Goal: Transaction & Acquisition: Purchase product/service

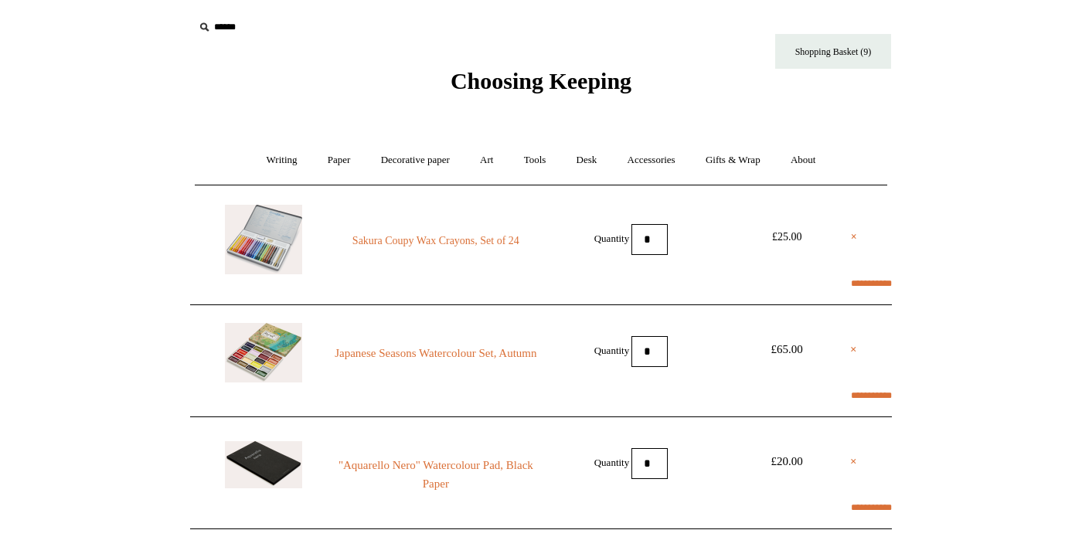
select select "**********"
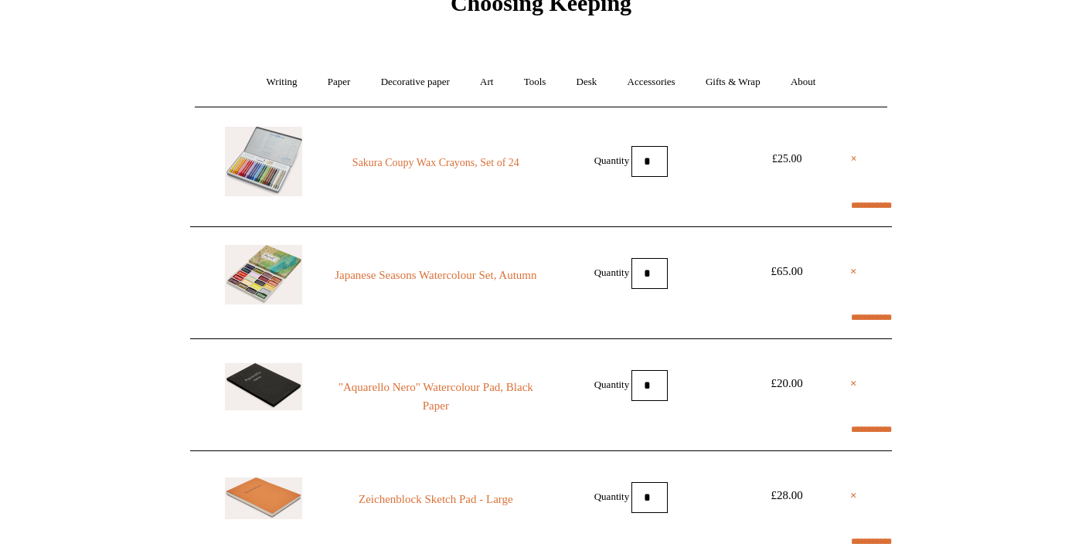
scroll to position [77, 0]
click at [449, 285] on link "Japanese Seasons Watercolour Set, Autumn" at bounding box center [436, 276] width 210 height 19
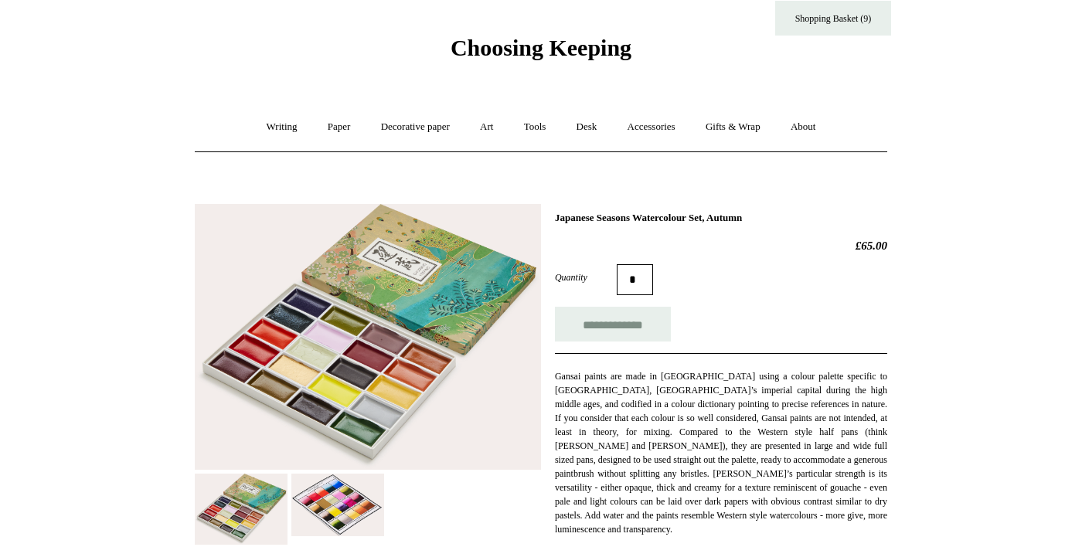
scroll to position [36, 0]
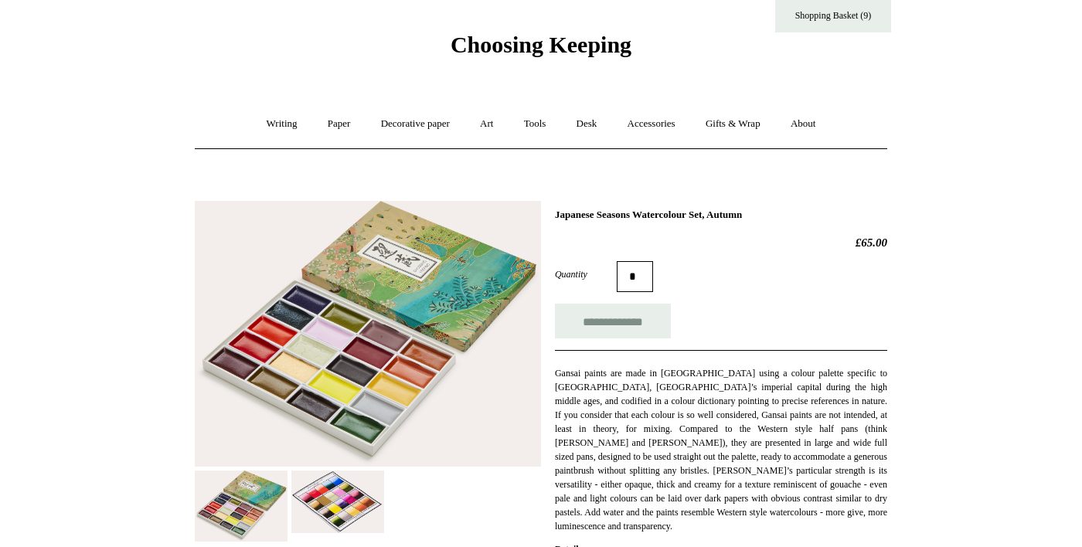
click at [389, 376] on img at bounding box center [368, 334] width 346 height 266
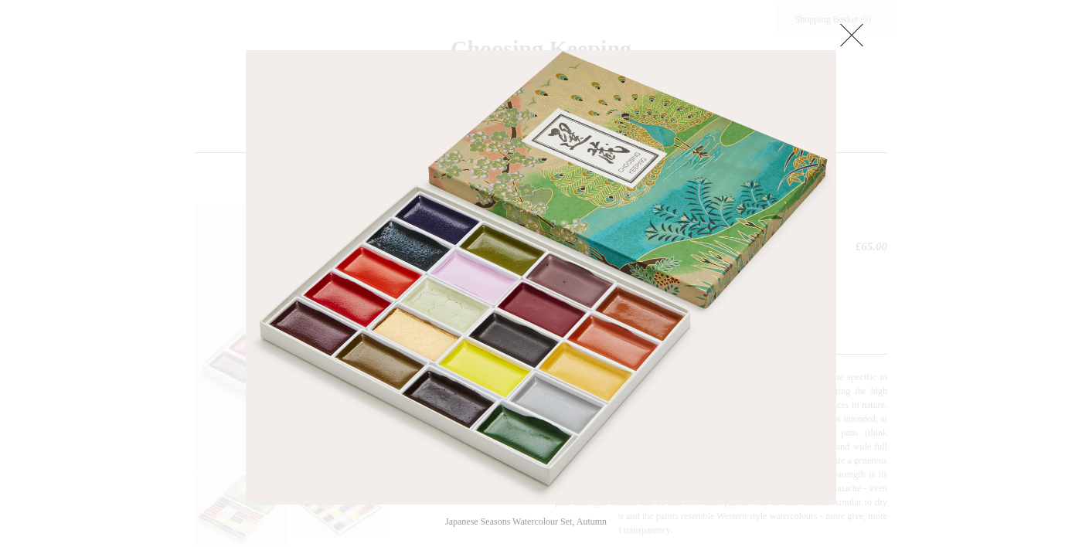
scroll to position [20, 0]
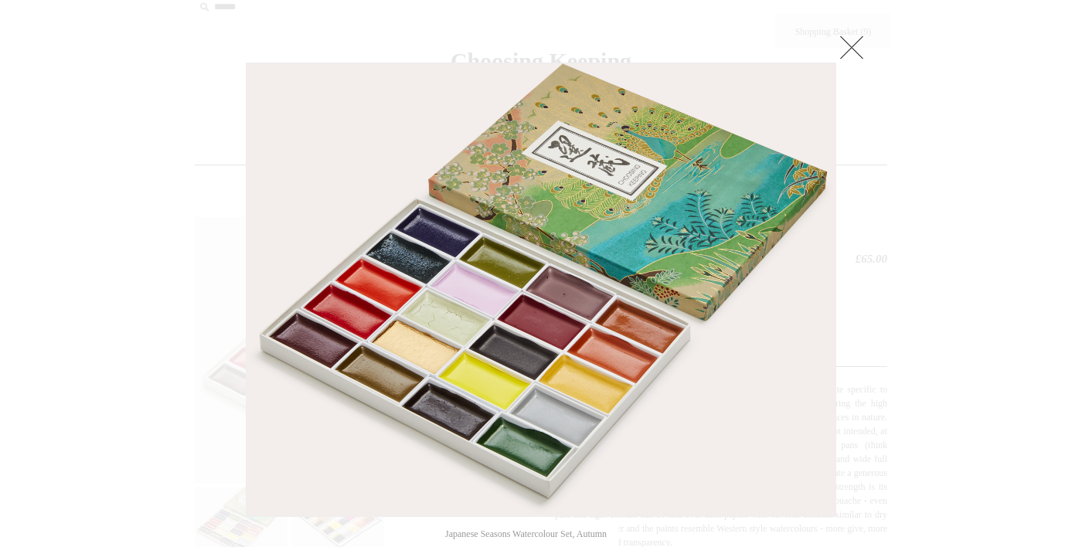
click at [858, 44] on link at bounding box center [851, 47] width 31 height 31
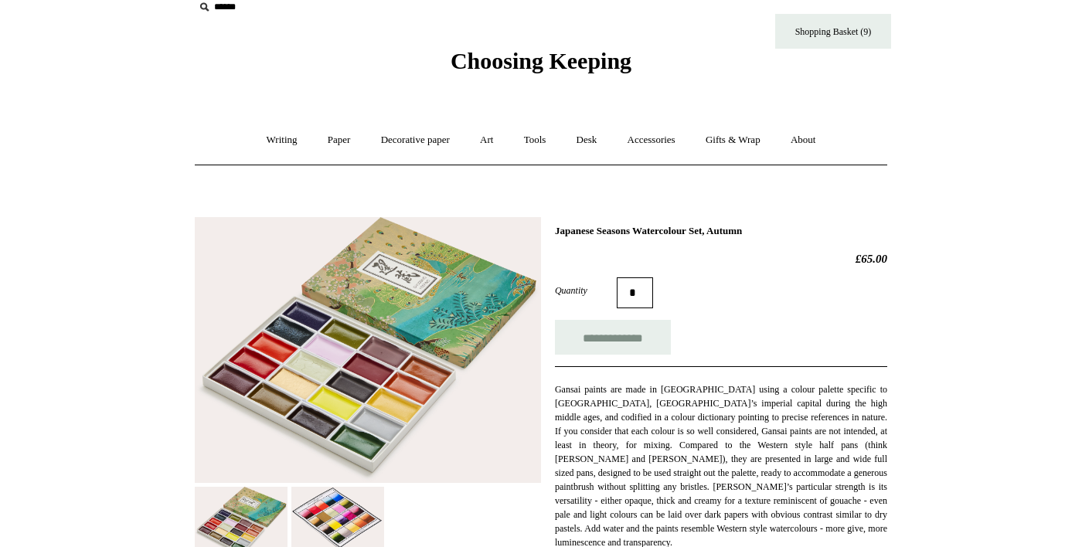
click at [351, 526] on img at bounding box center [337, 518] width 93 height 63
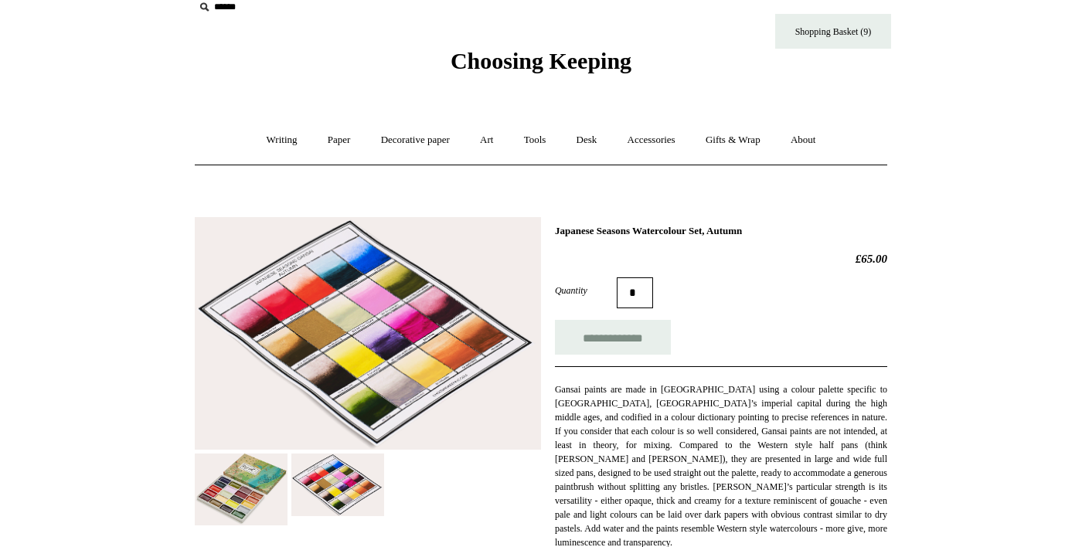
scroll to position [22, 0]
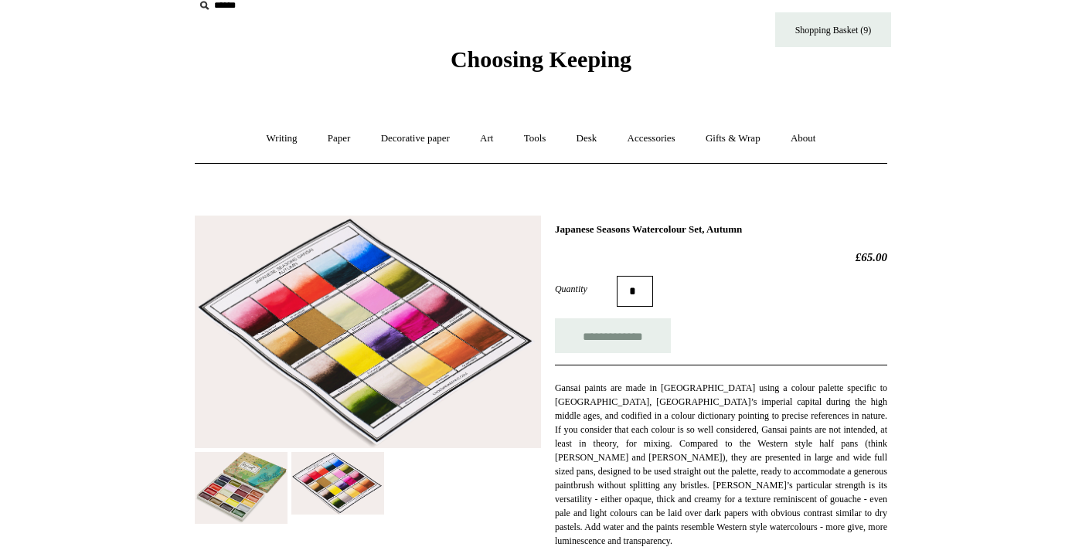
click at [449, 346] on img at bounding box center [368, 332] width 346 height 233
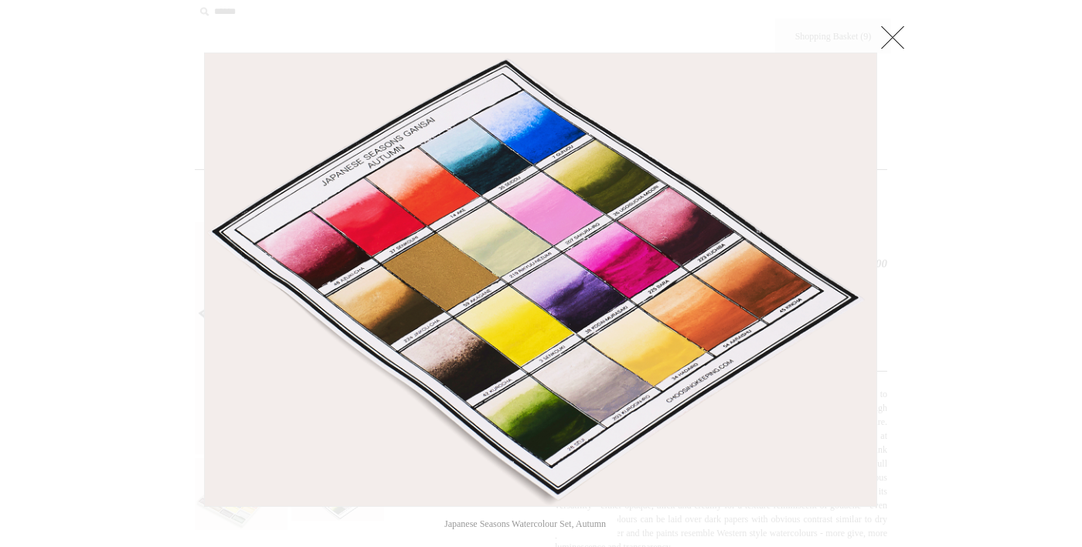
scroll to position [16, 0]
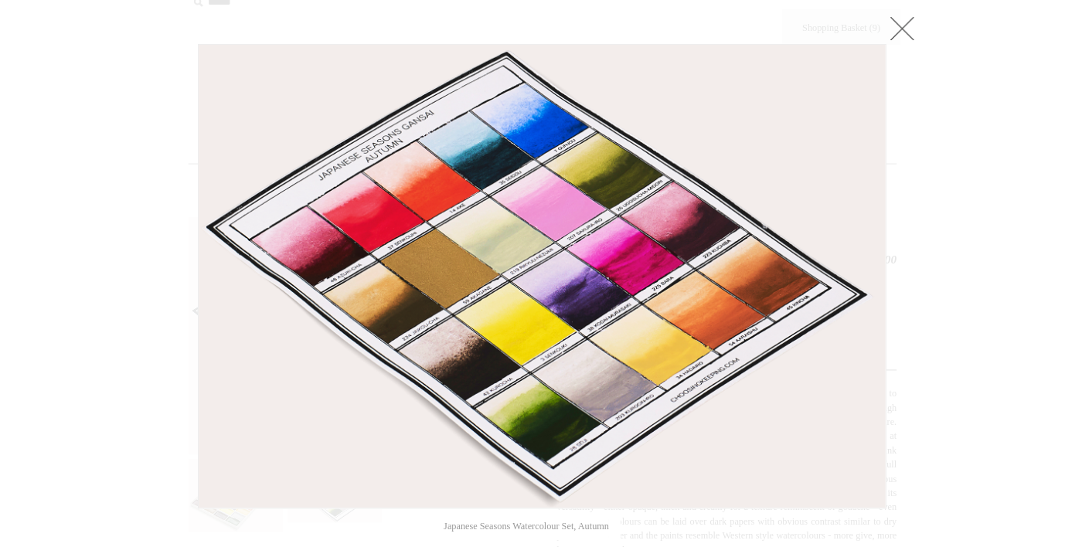
click at [898, 39] on link at bounding box center [892, 36] width 31 height 31
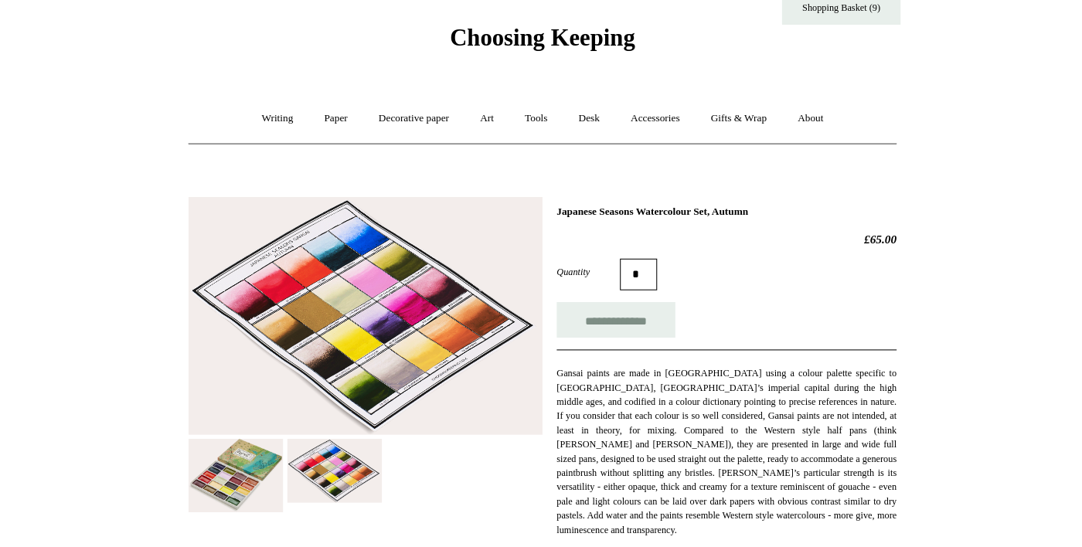
scroll to position [36, 0]
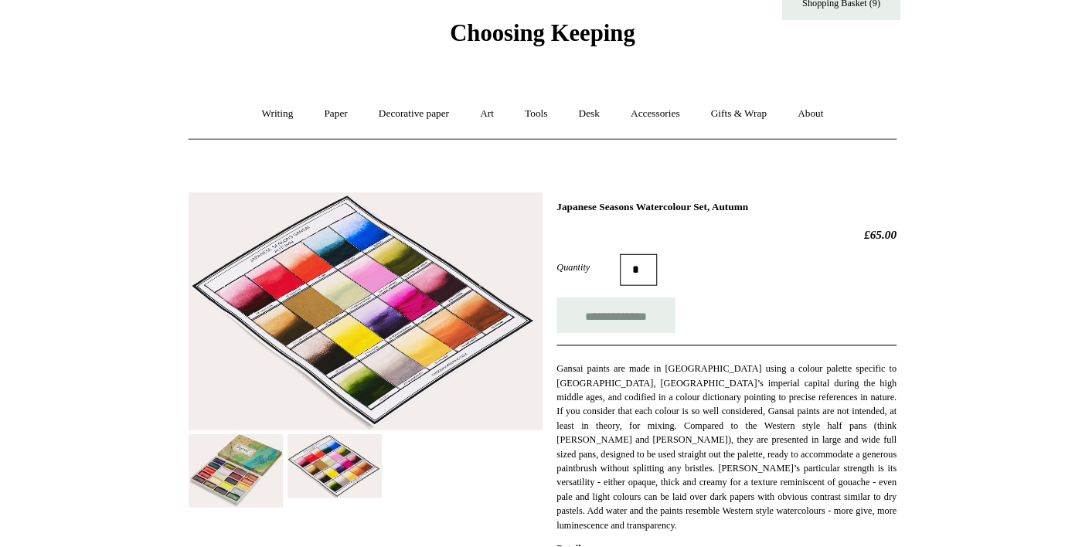
click at [441, 368] on img at bounding box center [368, 318] width 346 height 233
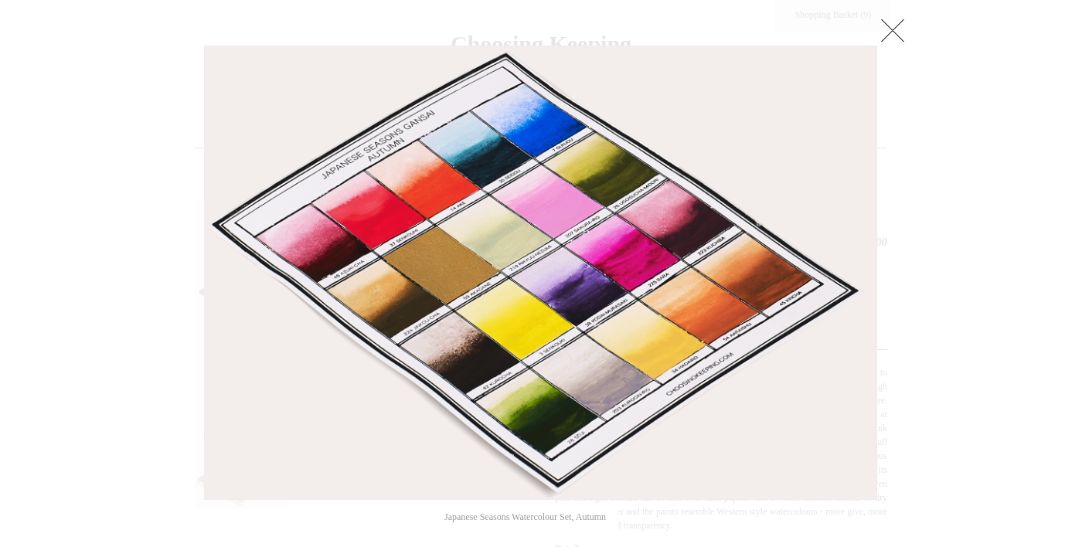
scroll to position [39, 0]
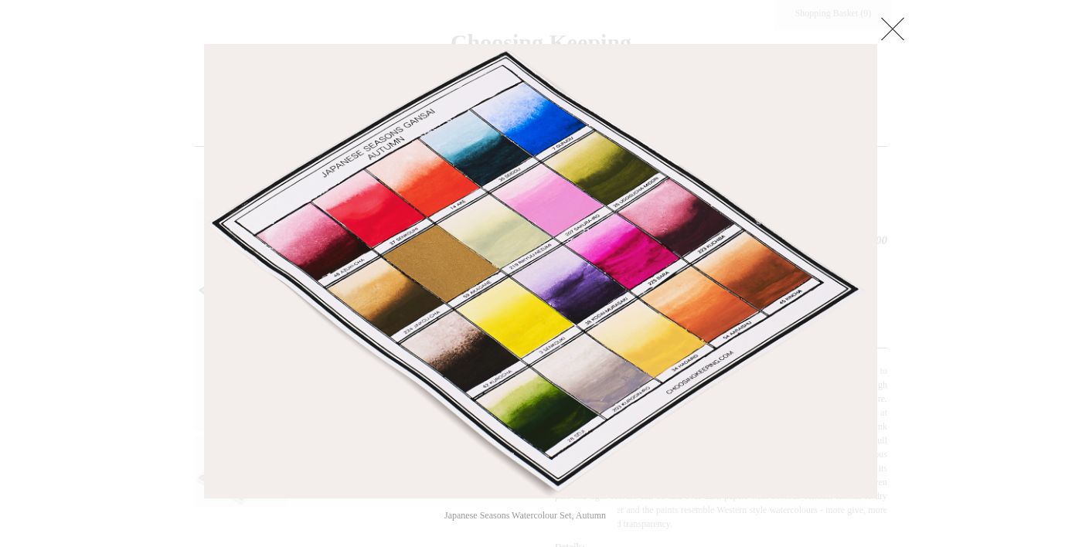
click at [902, 33] on link at bounding box center [892, 28] width 31 height 31
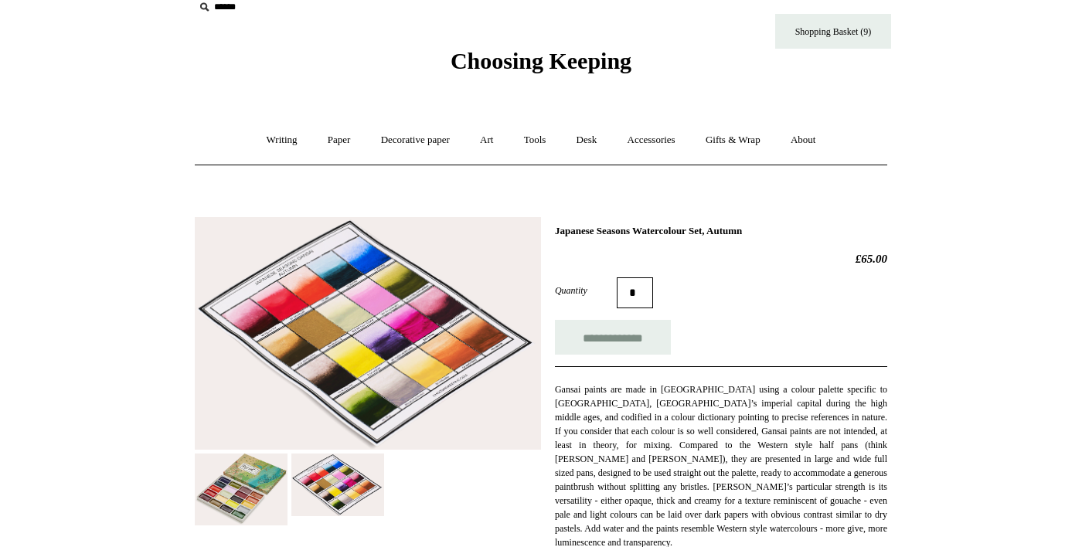
scroll to position [0, 0]
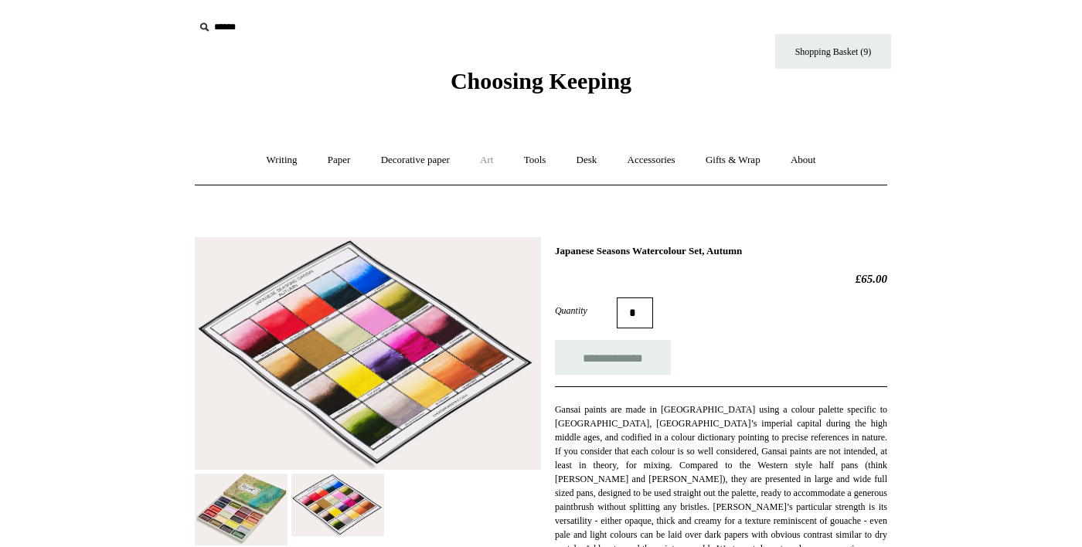
click at [485, 160] on link "Art +" at bounding box center [486, 160] width 41 height 41
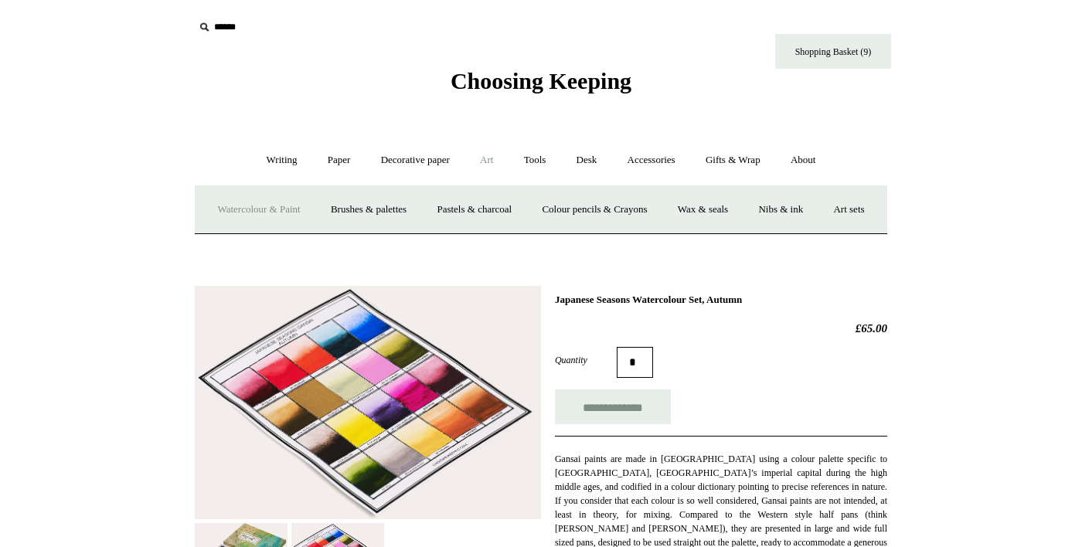
click at [269, 211] on link "Watercolour & Paint" at bounding box center [258, 209] width 110 height 41
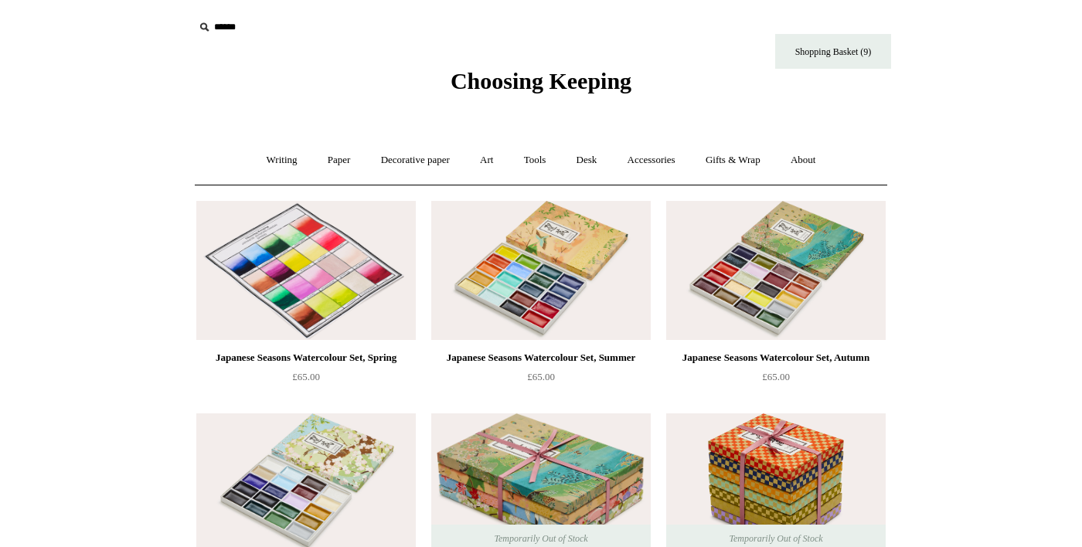
click at [340, 290] on img at bounding box center [305, 270] width 219 height 139
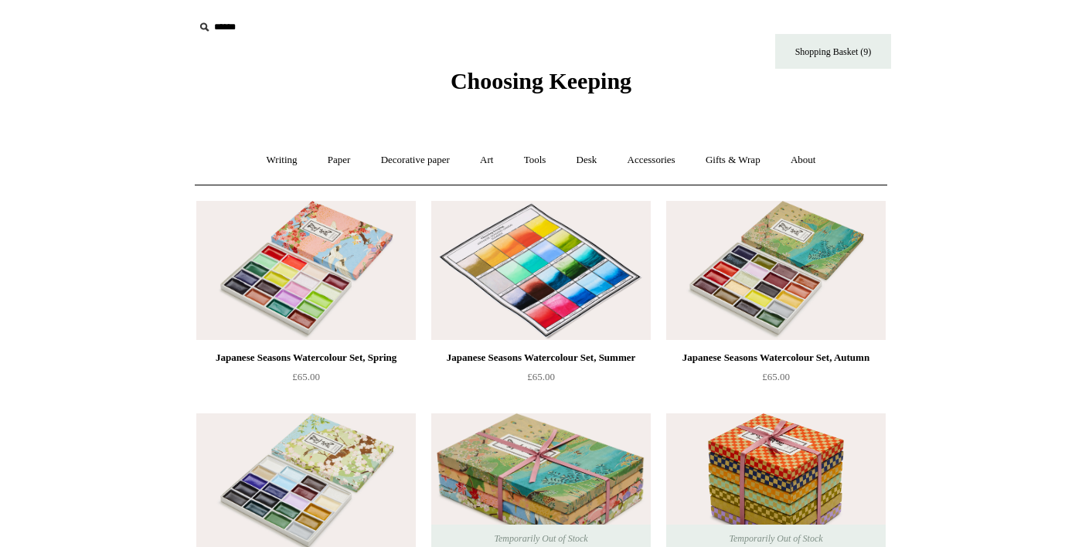
click at [572, 313] on img at bounding box center [540, 270] width 219 height 139
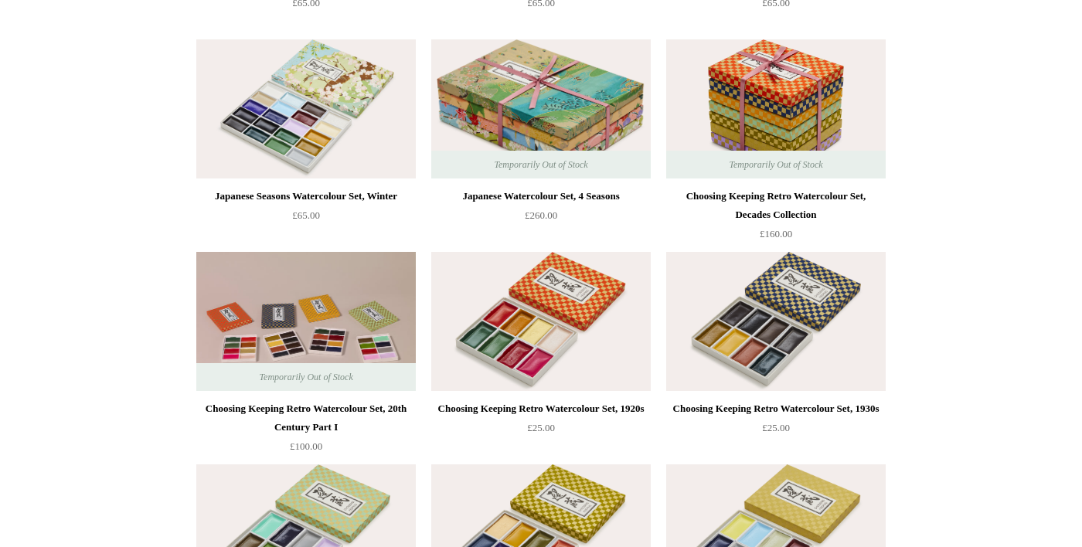
scroll to position [375, 0]
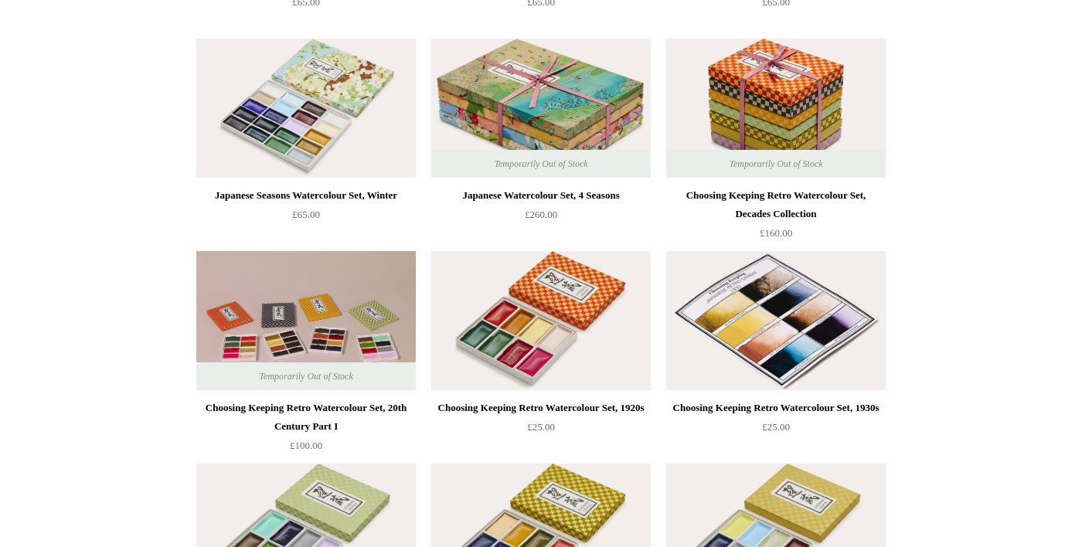
click at [804, 355] on img at bounding box center [775, 320] width 219 height 139
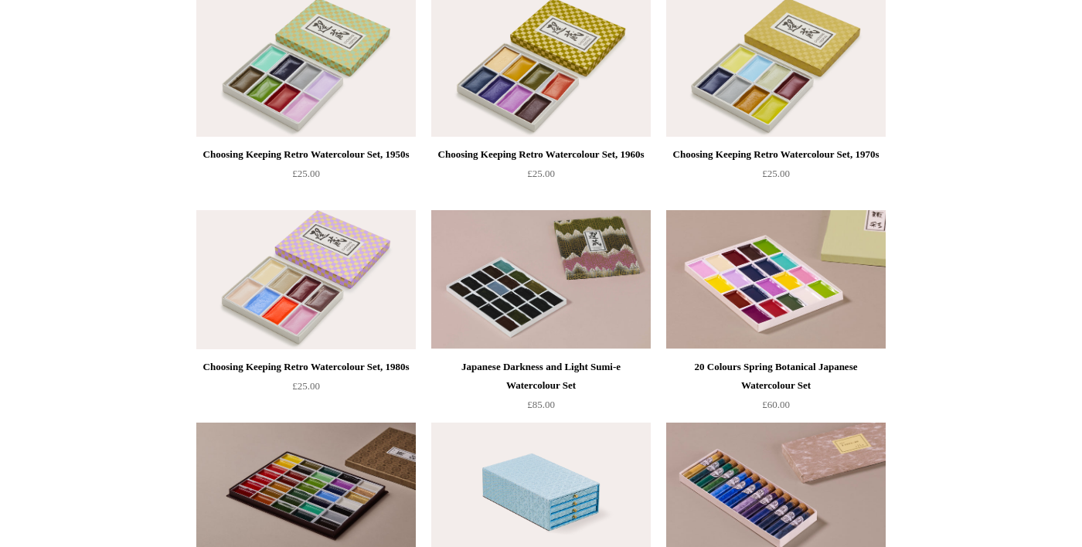
scroll to position [843, 0]
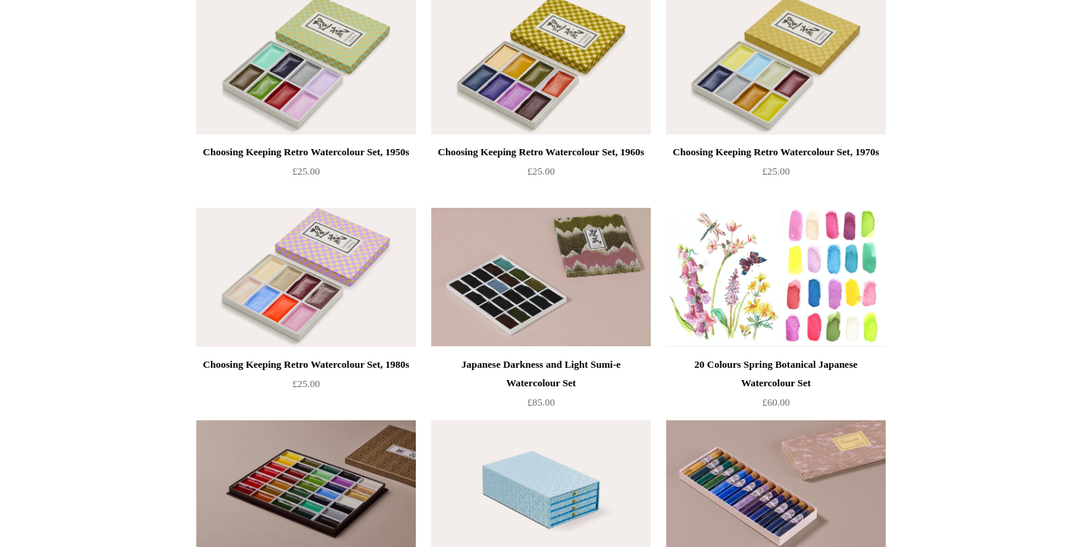
click at [831, 326] on img at bounding box center [775, 277] width 219 height 139
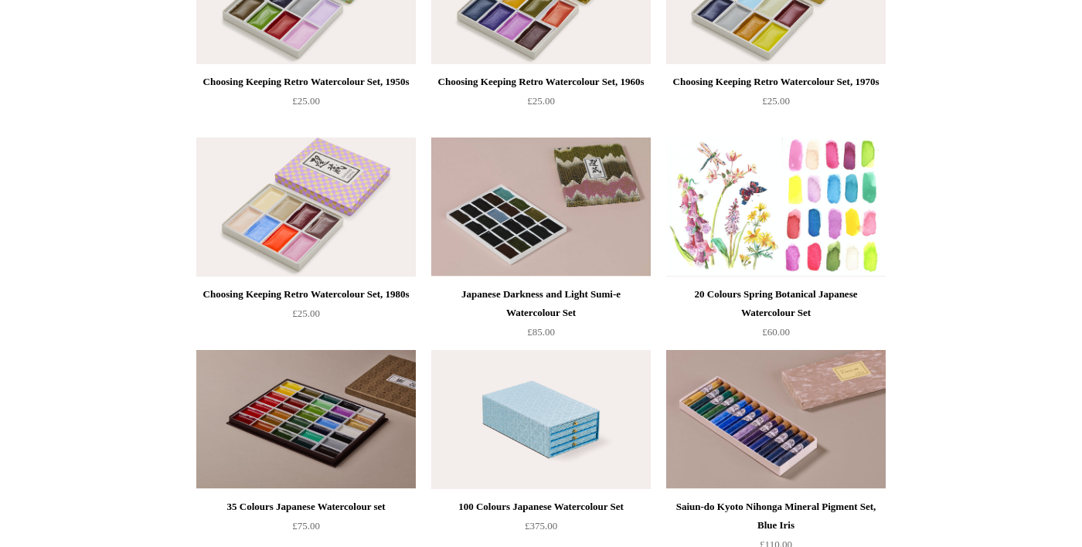
scroll to position [941, 0]
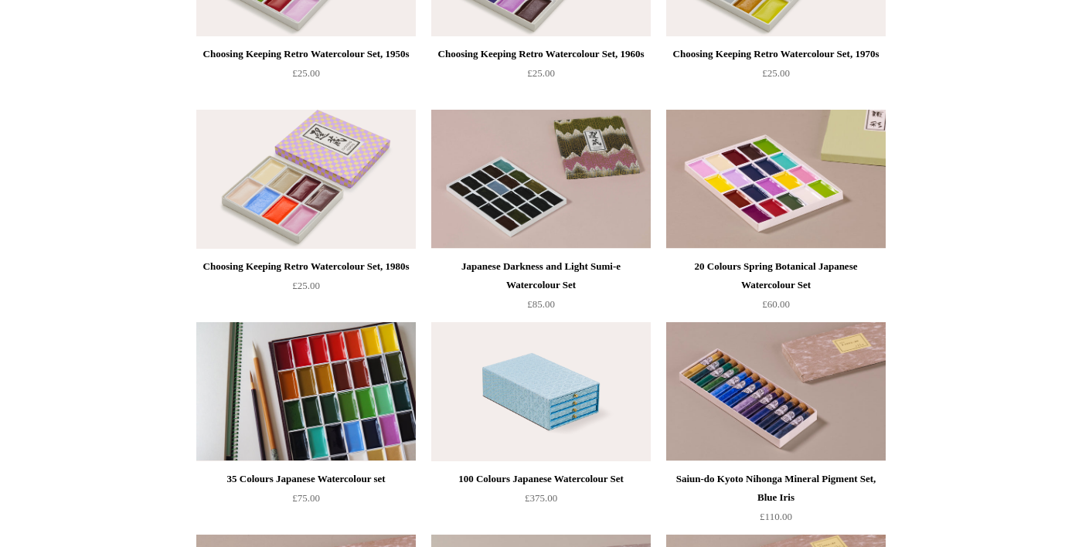
click at [351, 435] on img at bounding box center [305, 391] width 219 height 139
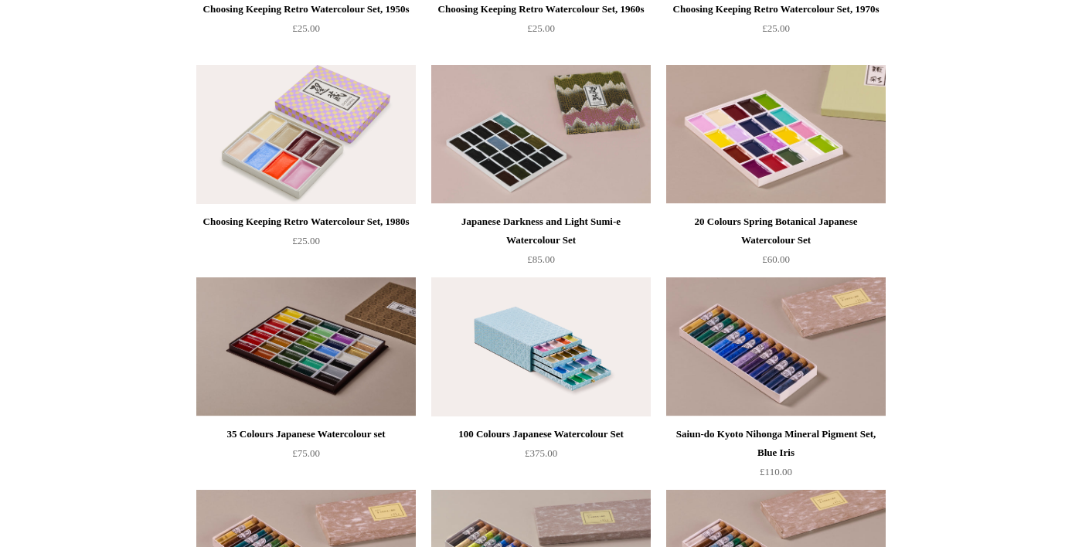
click at [590, 392] on img at bounding box center [540, 346] width 219 height 139
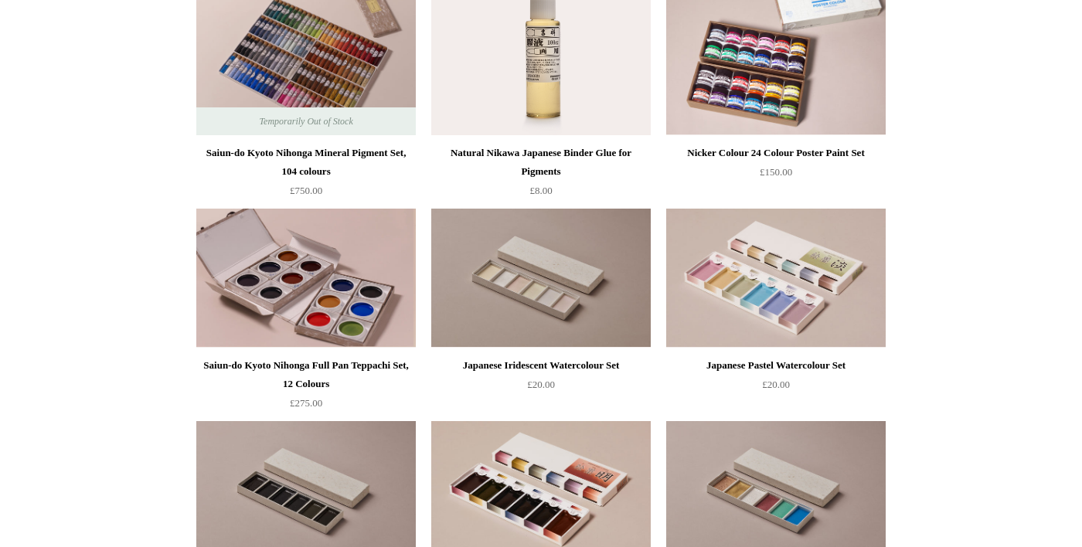
scroll to position [1694, 0]
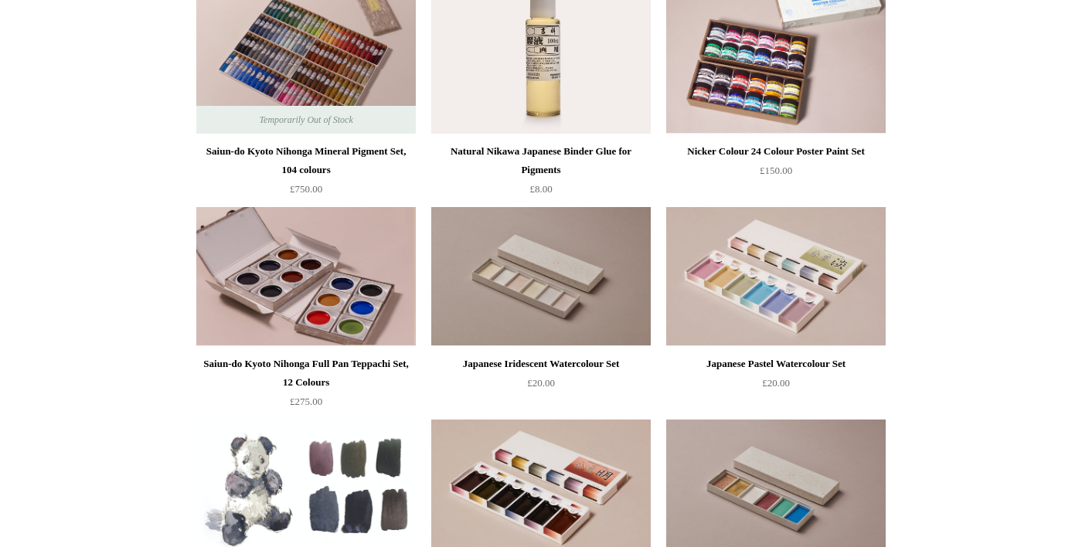
click at [341, 515] on img at bounding box center [305, 489] width 219 height 139
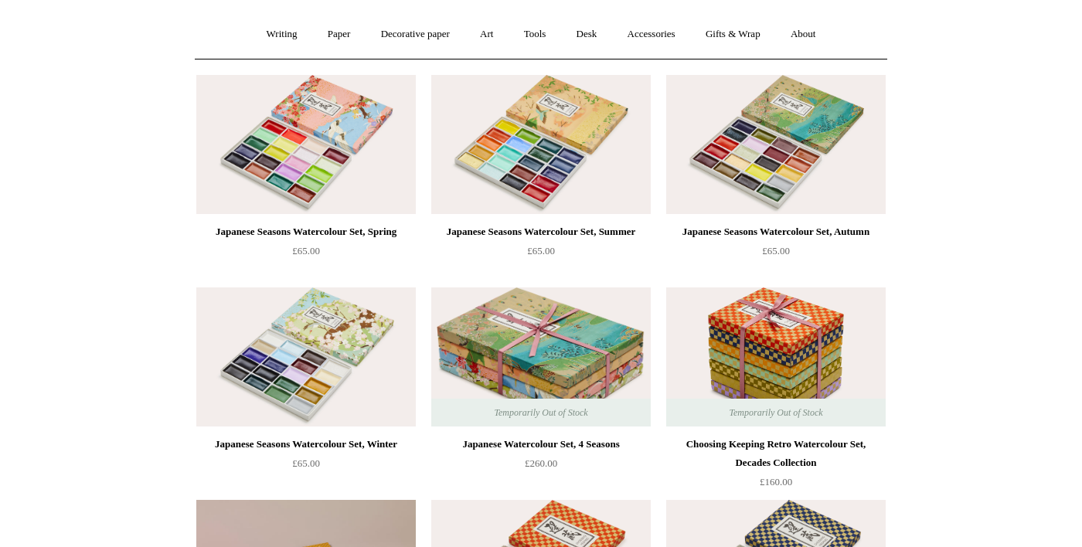
scroll to position [0, 0]
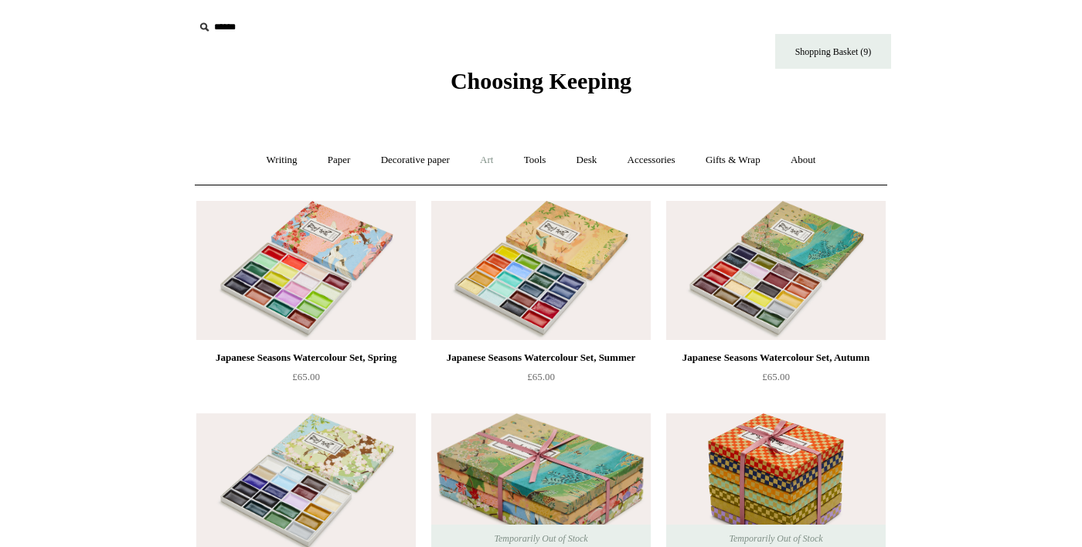
click at [477, 161] on link "Art +" at bounding box center [486, 160] width 41 height 41
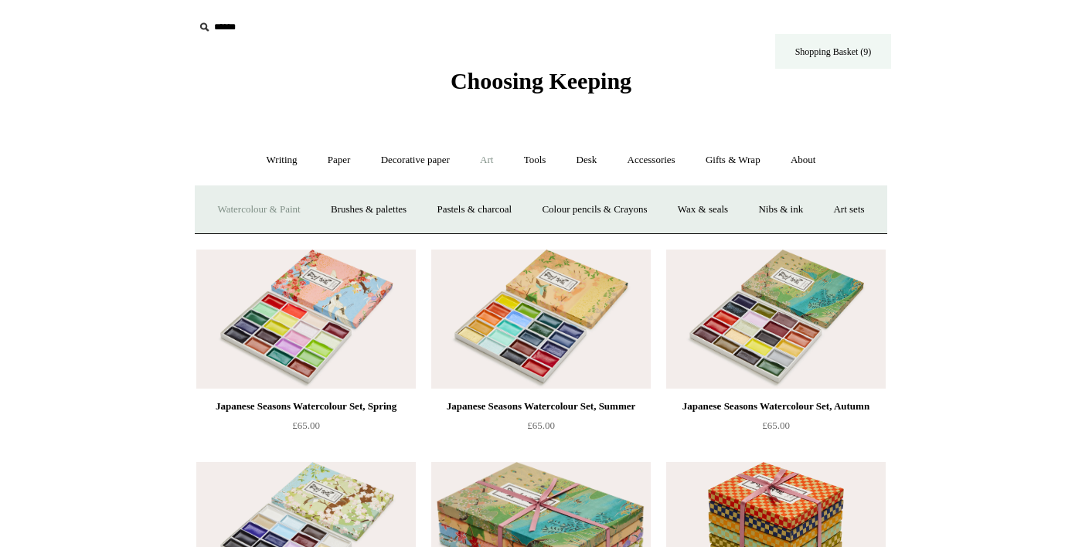
click at [843, 53] on link "Shopping Basket (9)" at bounding box center [833, 51] width 116 height 35
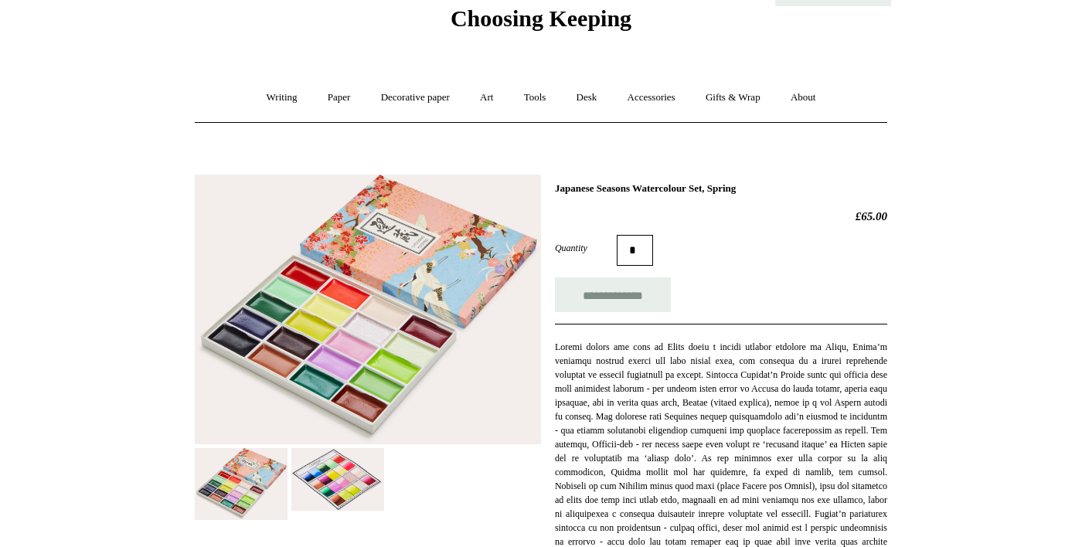
scroll to position [62, 0]
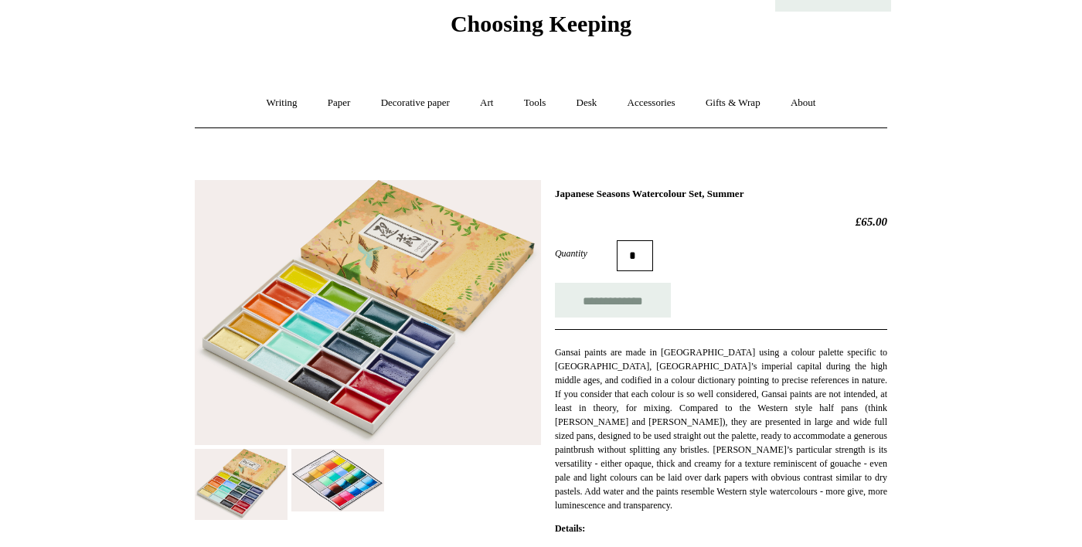
scroll to position [58, 0]
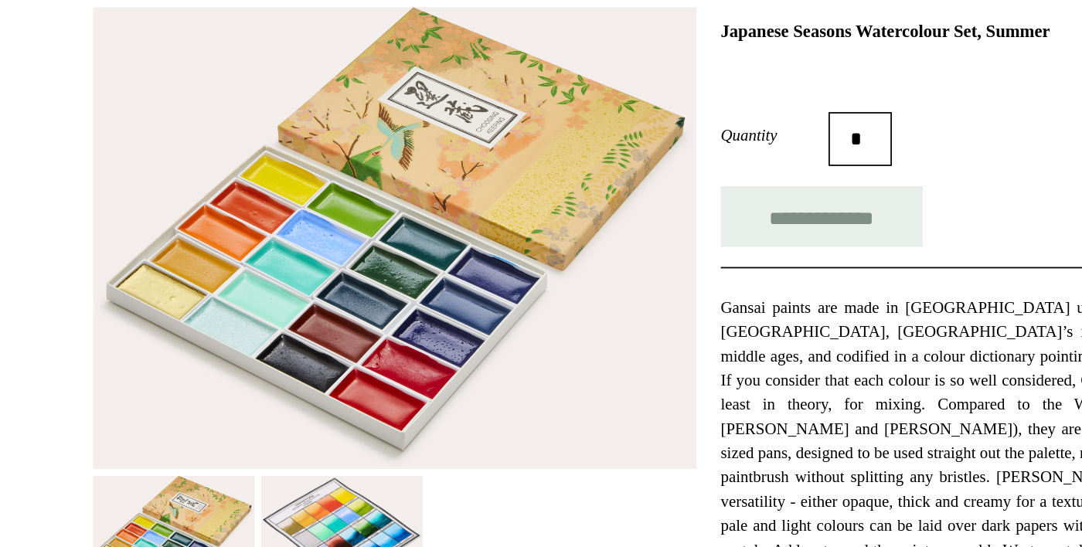
click at [352, 482] on img at bounding box center [337, 479] width 93 height 63
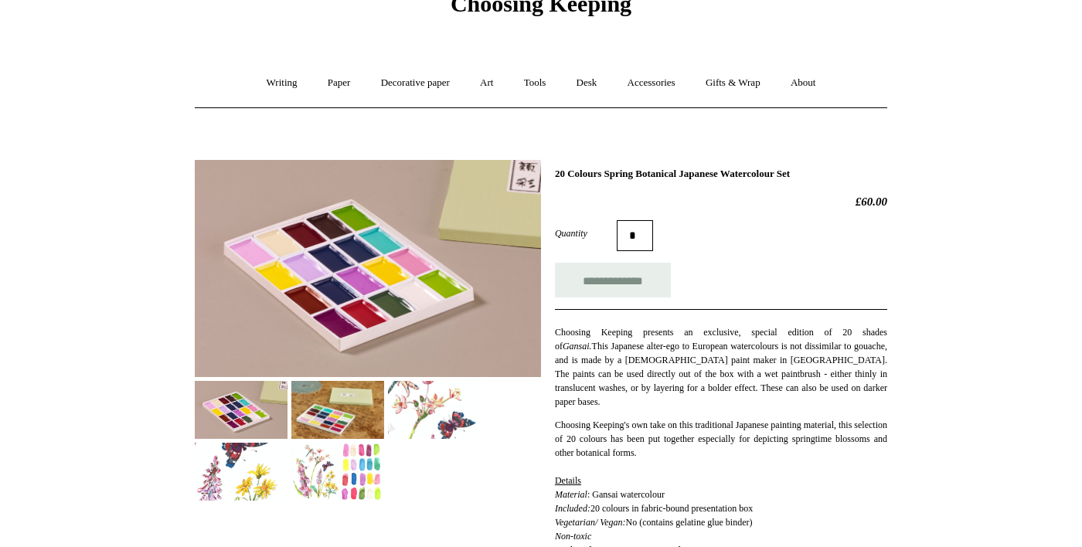
scroll to position [68, 0]
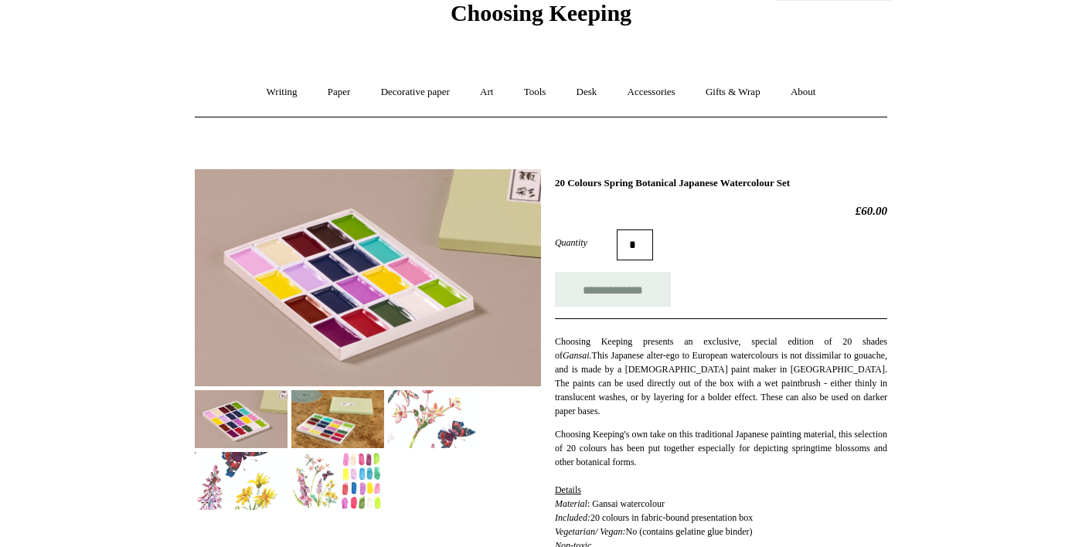
click at [352, 494] on img at bounding box center [337, 481] width 93 height 58
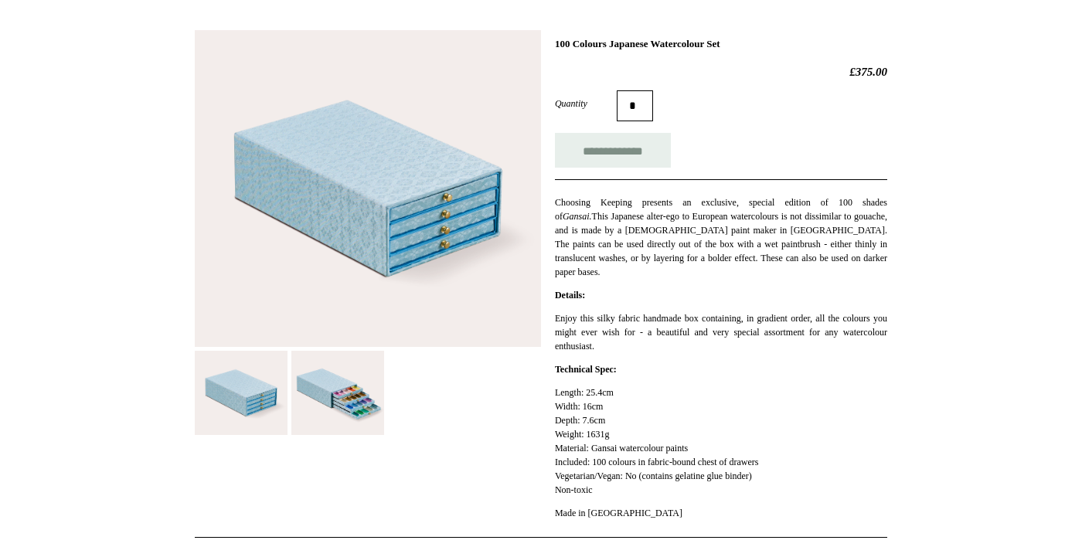
scroll to position [214, 0]
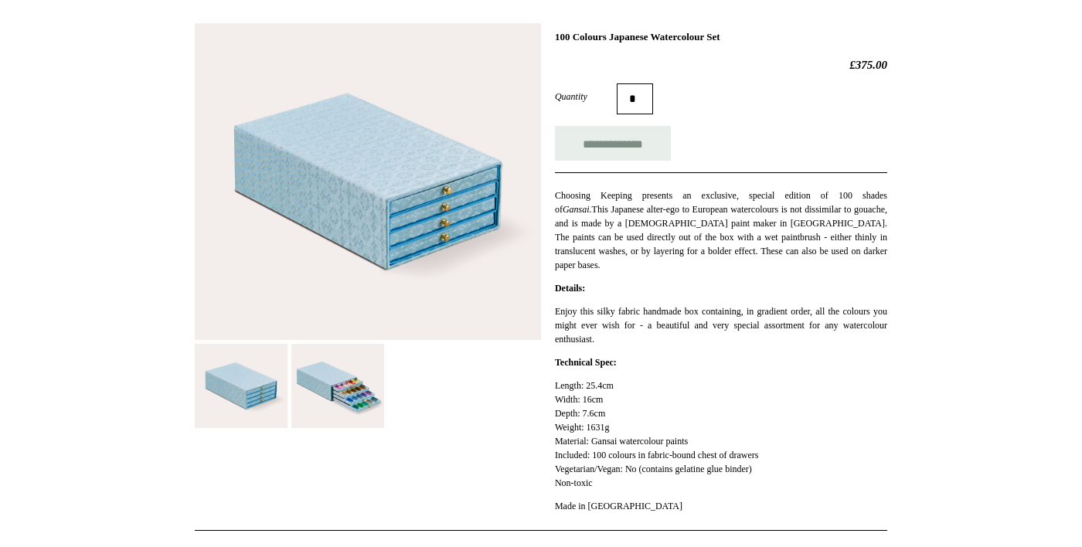
click at [342, 398] on img at bounding box center [337, 386] width 93 height 85
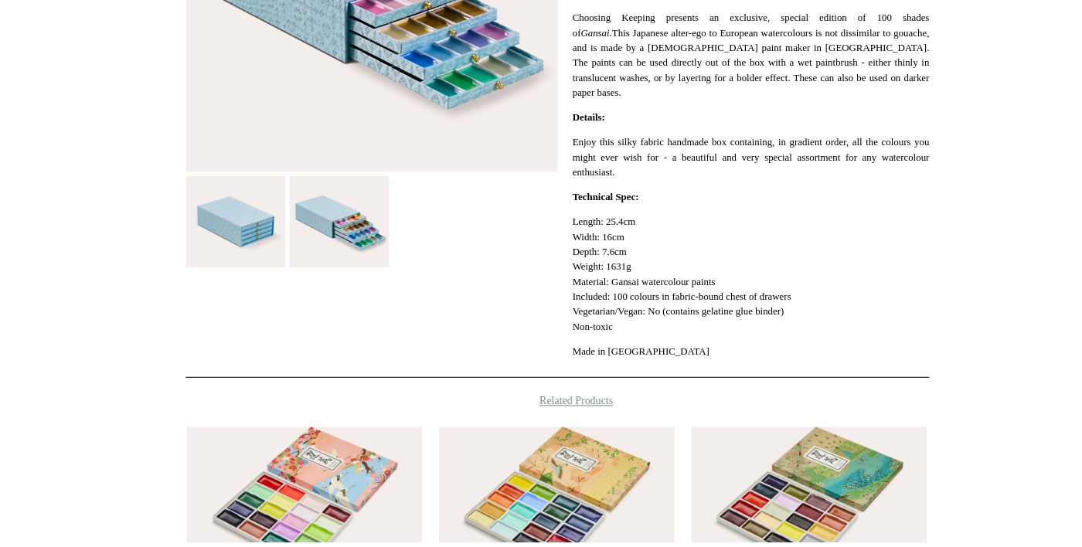
scroll to position [352, 0]
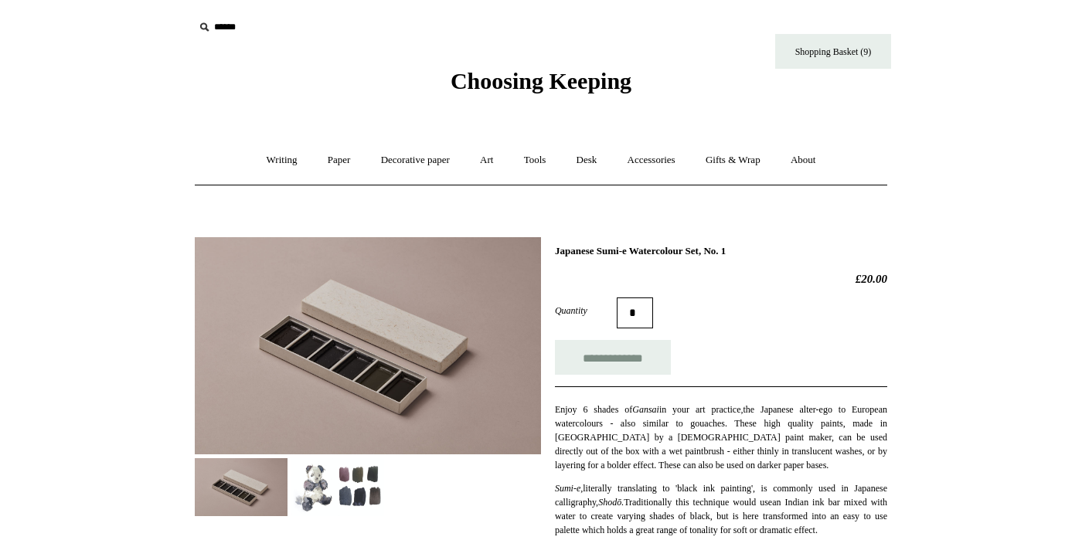
click at [365, 498] on img at bounding box center [337, 487] width 93 height 58
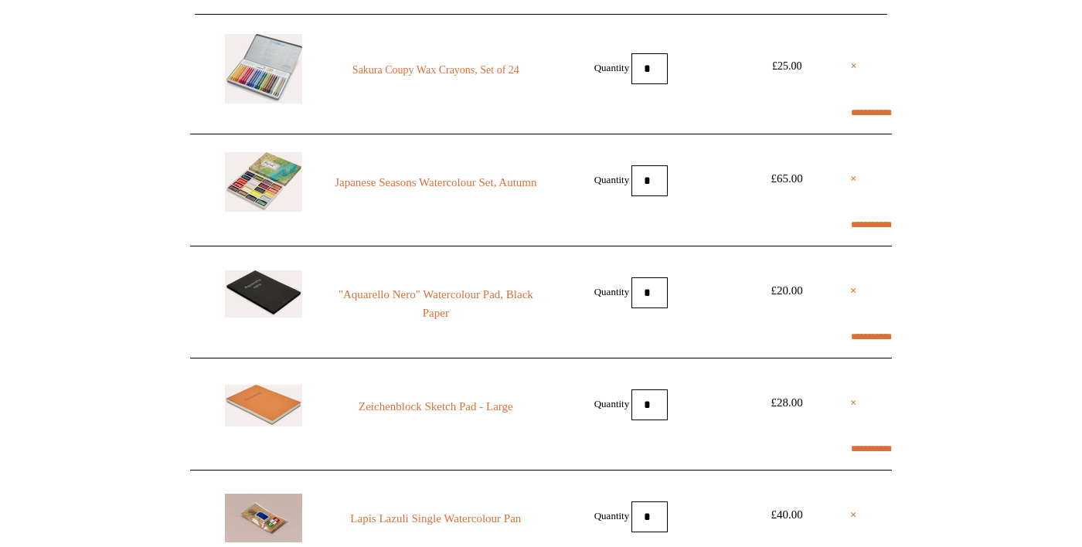
scroll to position [172, 0]
select select "**********"
type input "********"
select select "*******"
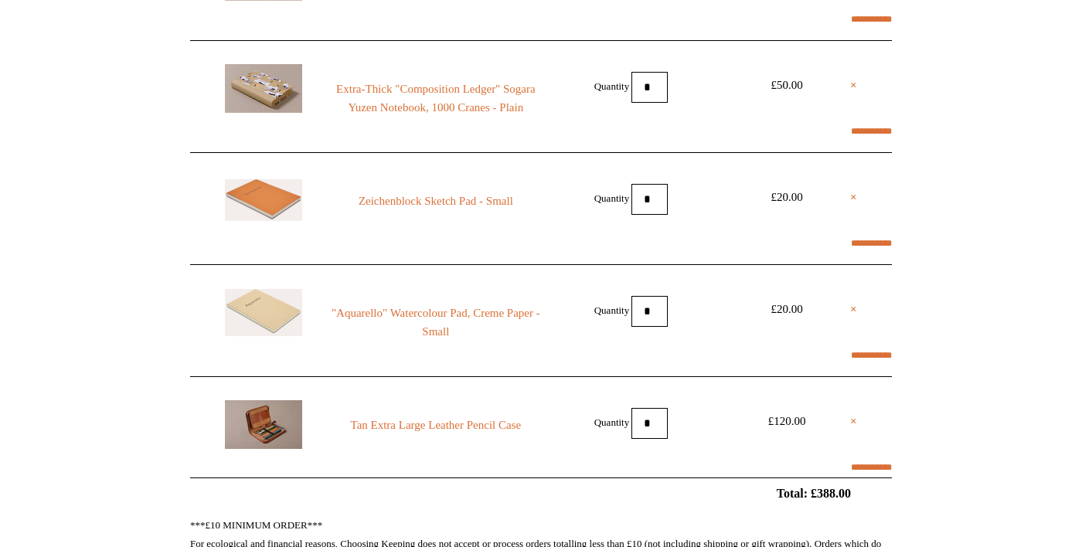
scroll to position [734, 0]
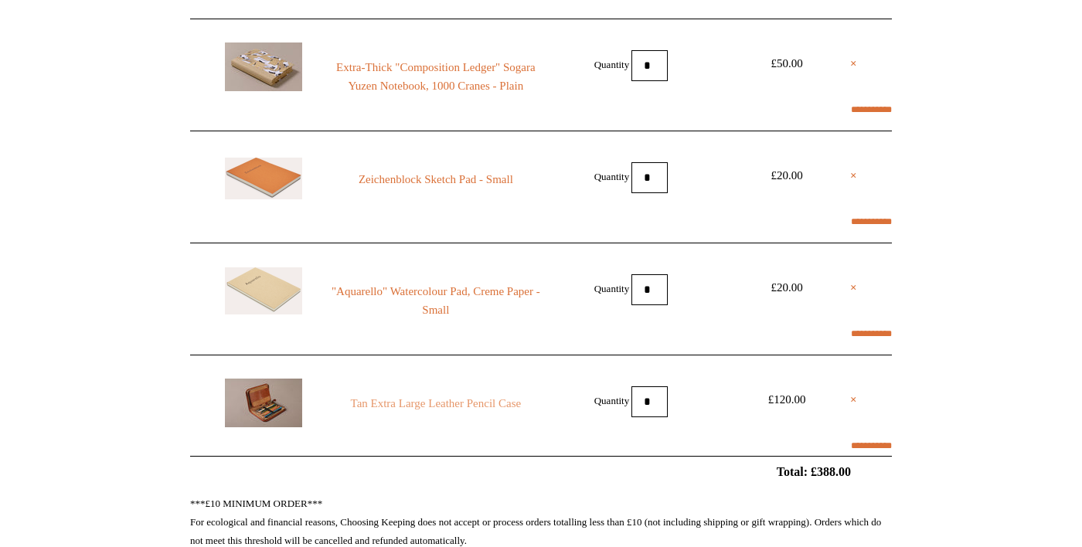
click at [505, 413] on link "Tan Extra Large Leather Pencil Case" at bounding box center [436, 403] width 210 height 19
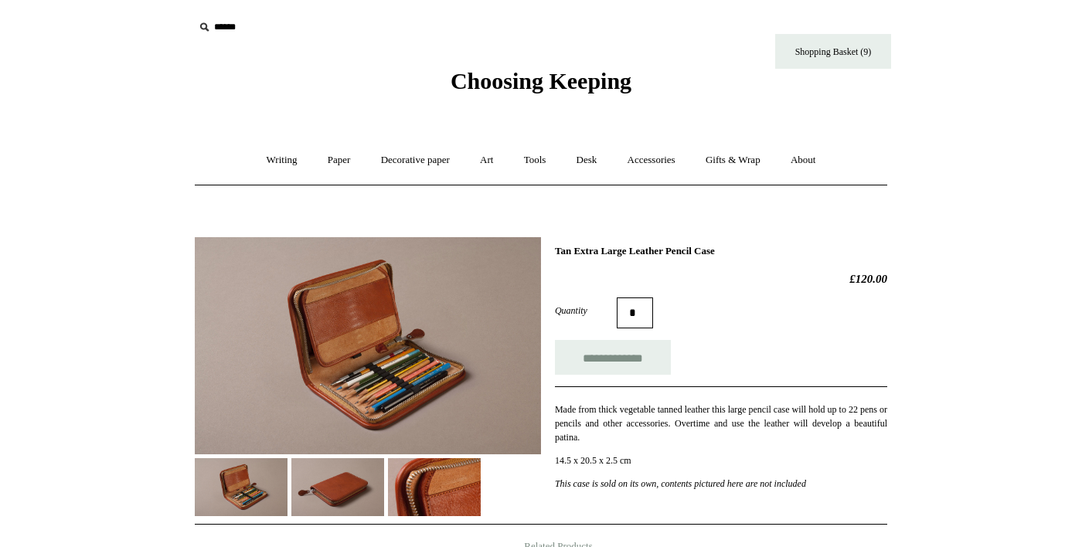
click at [342, 492] on img at bounding box center [337, 487] width 93 height 58
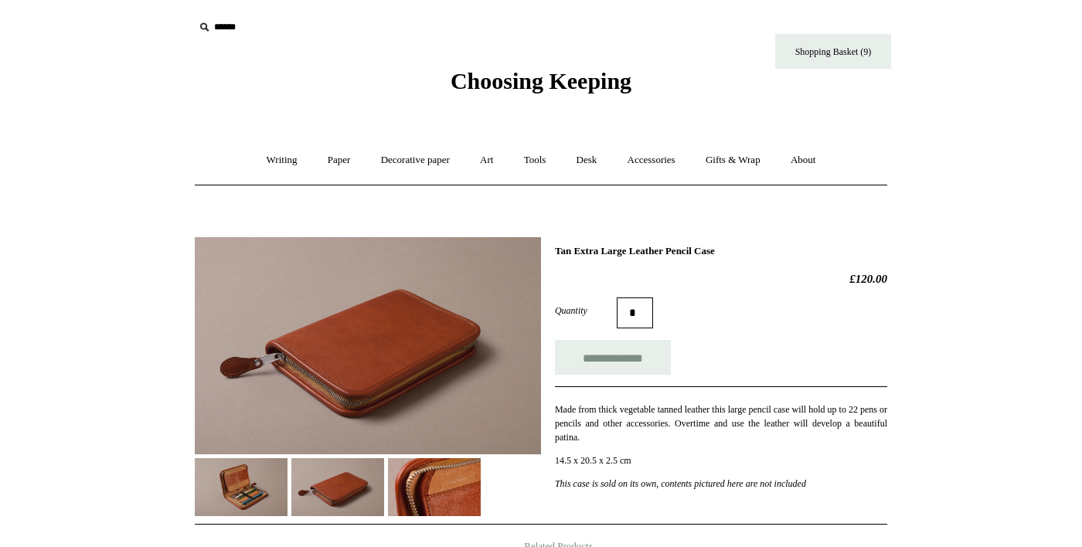
click at [437, 498] on img at bounding box center [434, 487] width 93 height 58
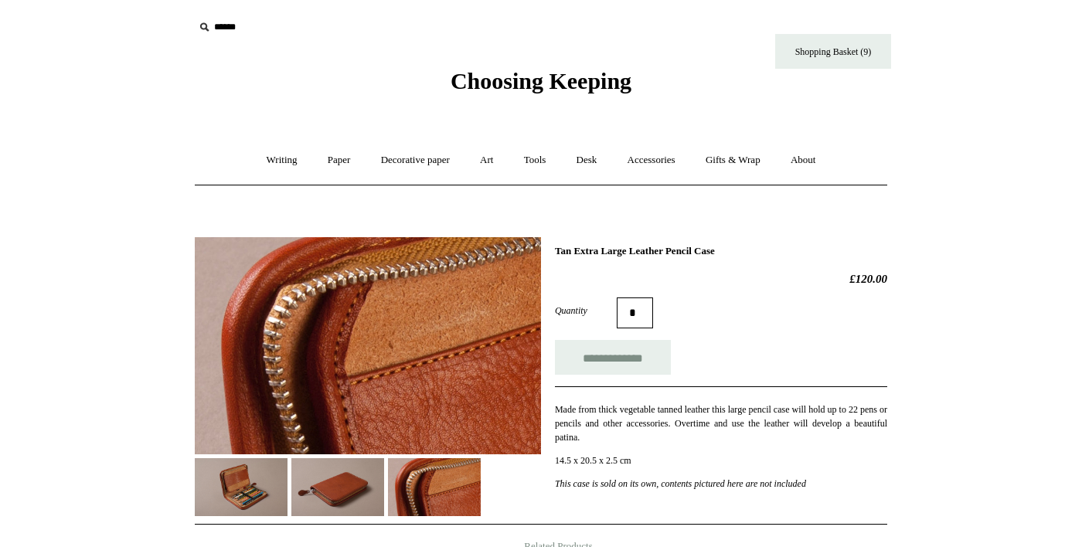
click at [342, 488] on img at bounding box center [337, 487] width 93 height 58
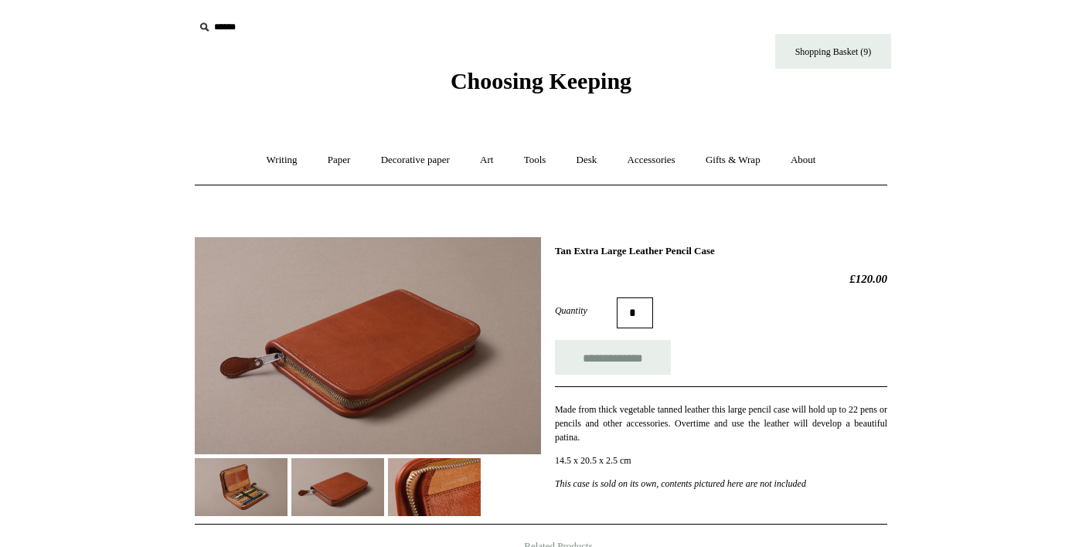
click at [250, 495] on img at bounding box center [241, 487] width 93 height 58
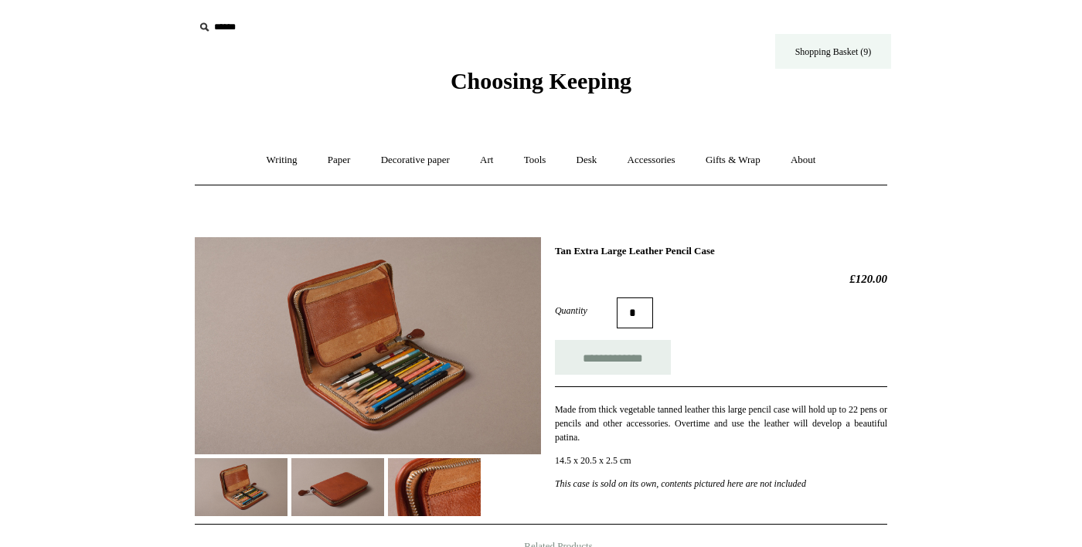
click at [852, 52] on link "Shopping Basket (9)" at bounding box center [833, 51] width 116 height 35
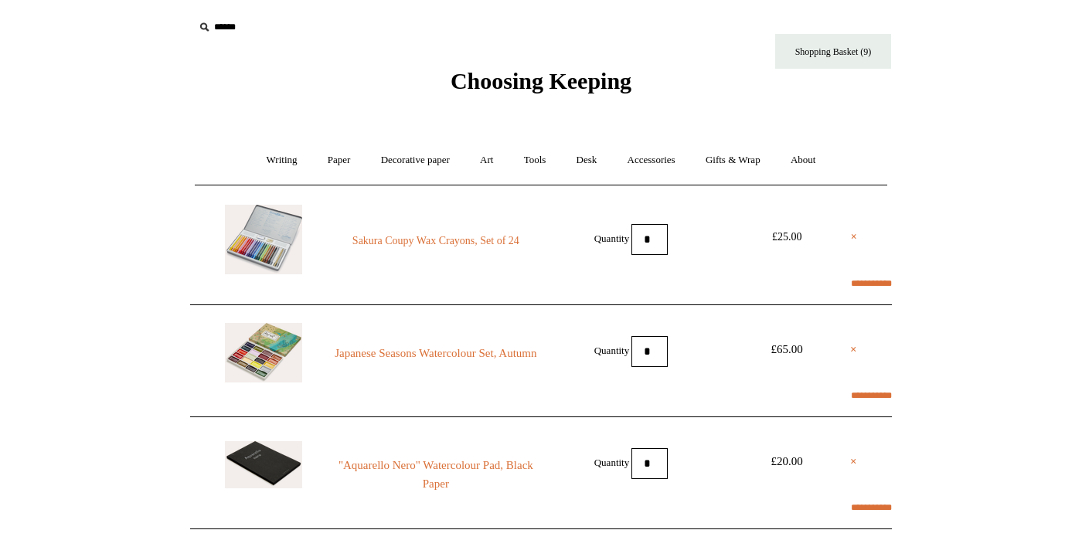
select select "**********"
type input "********"
select select "*******"
